Goal: Information Seeking & Learning: Check status

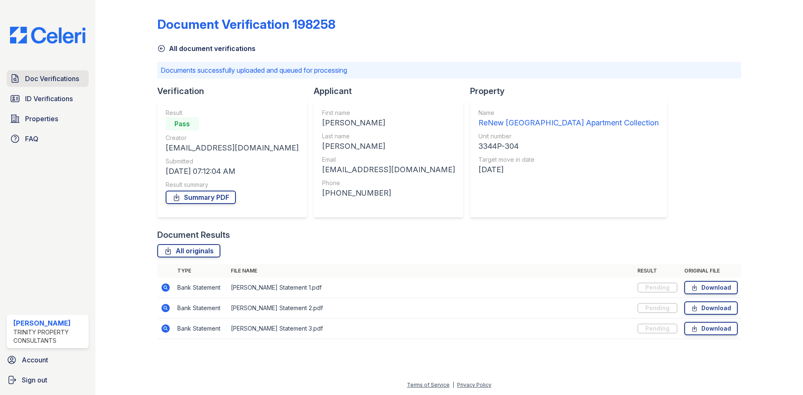
click at [28, 82] on span "Doc Verifications" at bounding box center [52, 79] width 54 height 10
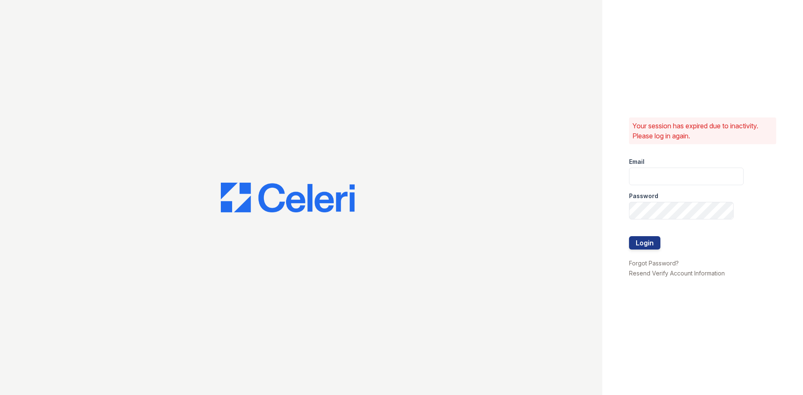
type input "glake@trinity-pm.com"
click at [632, 247] on button "Login" at bounding box center [644, 242] width 31 height 13
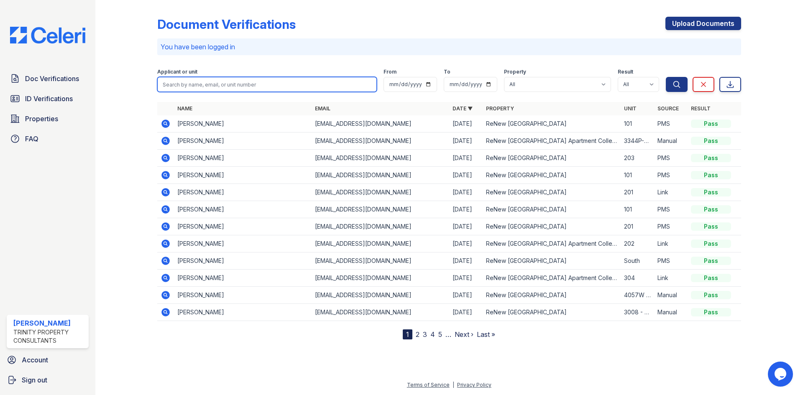
click at [217, 80] on input "search" at bounding box center [267, 84] width 220 height 15
type input "kosc"
click at [666, 77] on button "Search" at bounding box center [677, 84] width 22 height 15
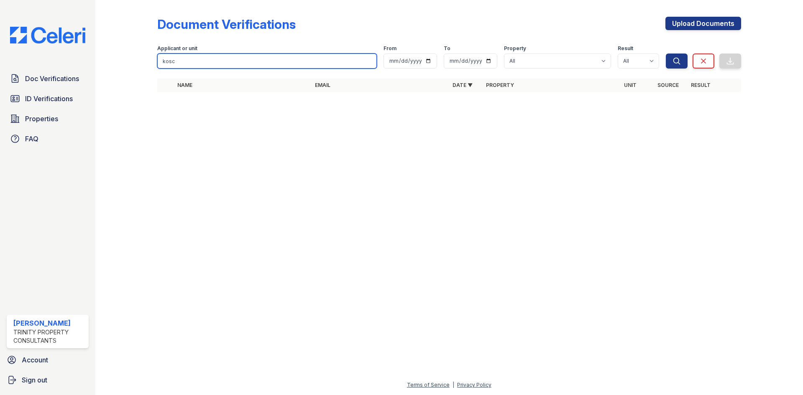
click at [212, 62] on input "kosc" at bounding box center [267, 61] width 220 height 15
drag, startPoint x: 212, startPoint y: 62, endPoint x: 164, endPoint y: 65, distance: 48.6
click at [164, 65] on input "kosc" at bounding box center [267, 61] width 220 height 15
type input "[PERSON_NAME]"
click at [666, 54] on button "Search" at bounding box center [677, 61] width 22 height 15
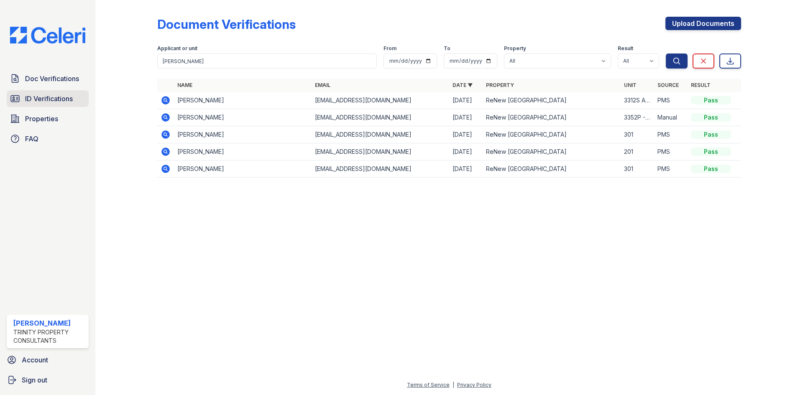
click at [46, 103] on span "ID Verifications" at bounding box center [49, 99] width 48 height 10
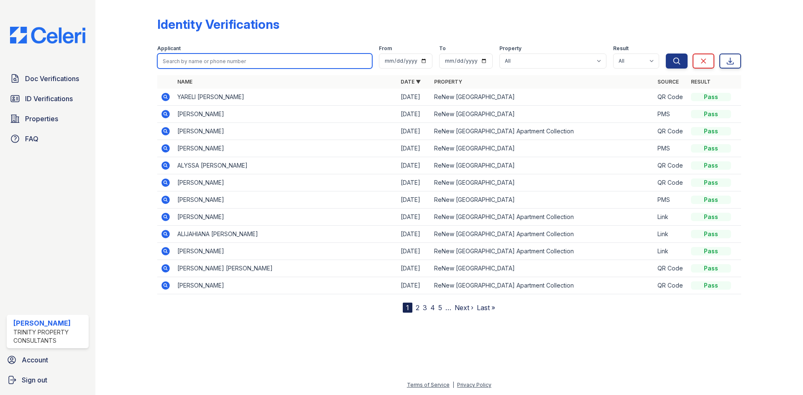
click at [179, 68] on input "search" at bounding box center [264, 61] width 215 height 15
type input "[PERSON_NAME]"
click at [666, 54] on button "Search" at bounding box center [677, 61] width 22 height 15
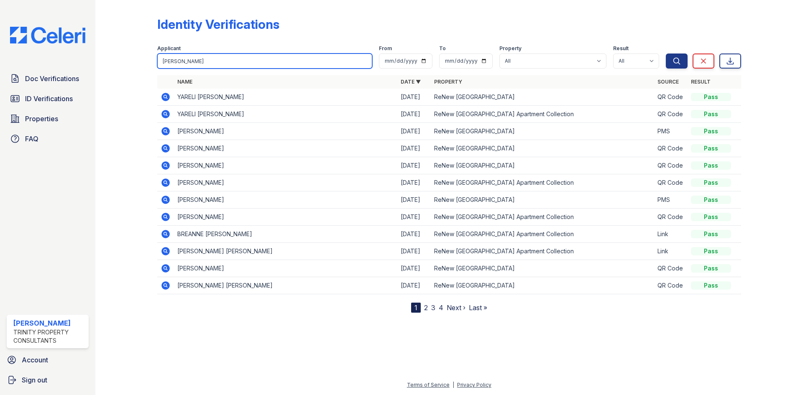
click at [179, 67] on input "[PERSON_NAME]" at bounding box center [264, 61] width 215 height 15
click at [165, 205] on icon at bounding box center [166, 200] width 10 height 10
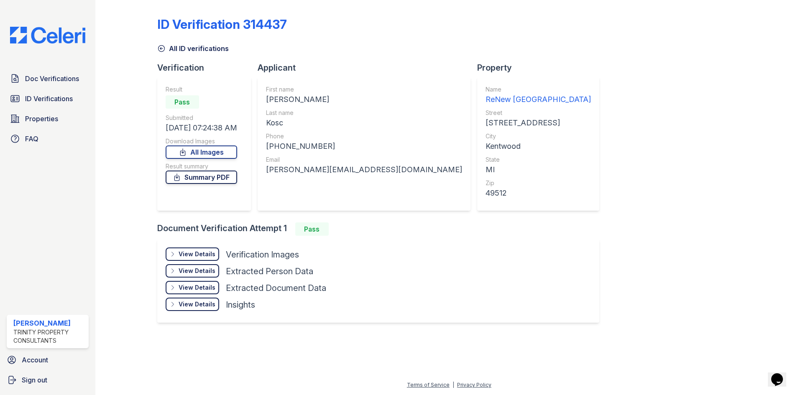
click at [185, 174] on link "Summary PDF" at bounding box center [202, 177] width 72 height 13
click at [181, 177] on icon at bounding box center [177, 177] width 8 height 8
